Goal: Book appointment/travel/reservation

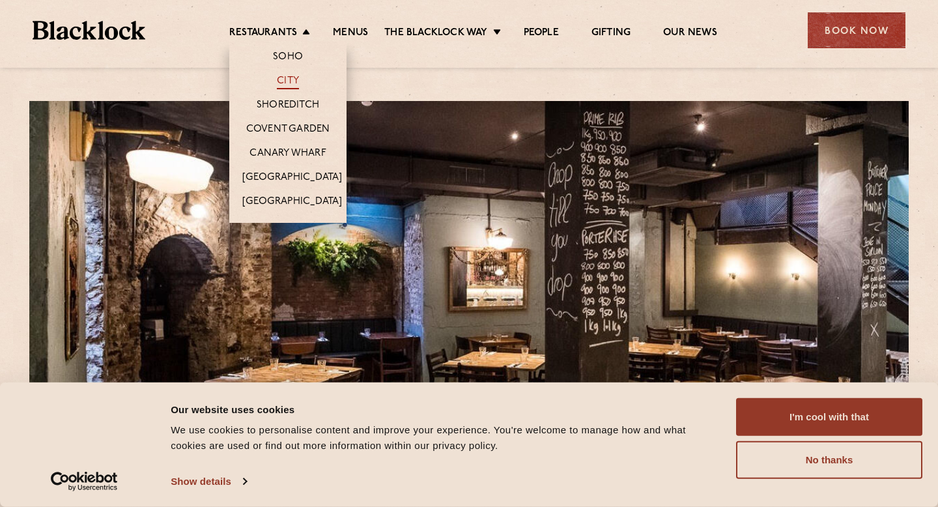
click at [293, 84] on link "City" at bounding box center [288, 82] width 22 height 14
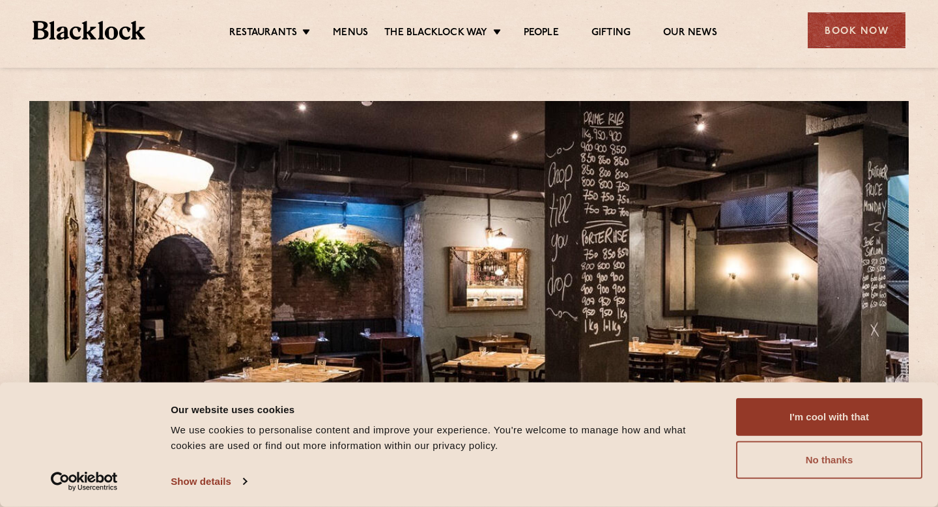
click at [825, 455] on button "No thanks" at bounding box center [829, 460] width 186 height 38
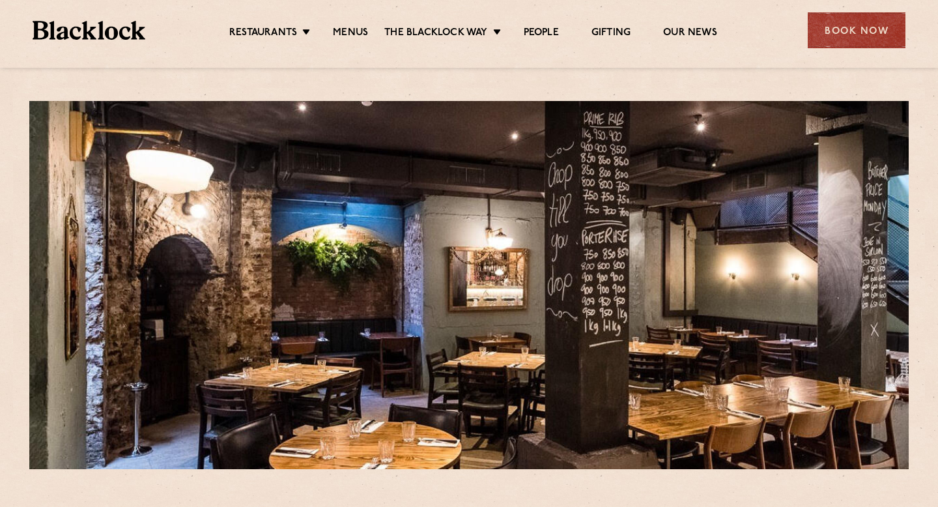
click at [863, 36] on div "Book Now" at bounding box center [857, 30] width 98 height 36
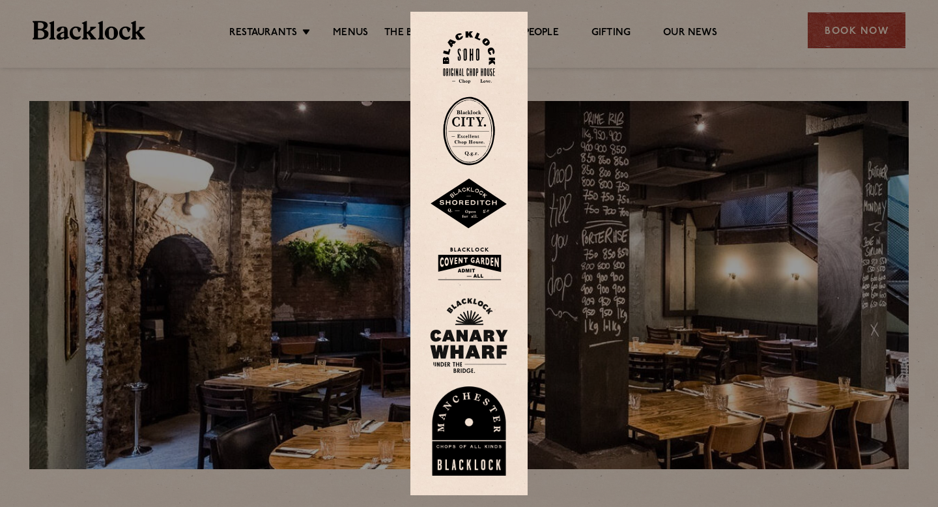
click at [465, 122] on img at bounding box center [469, 130] width 52 height 69
